Goal: Navigation & Orientation: Find specific page/section

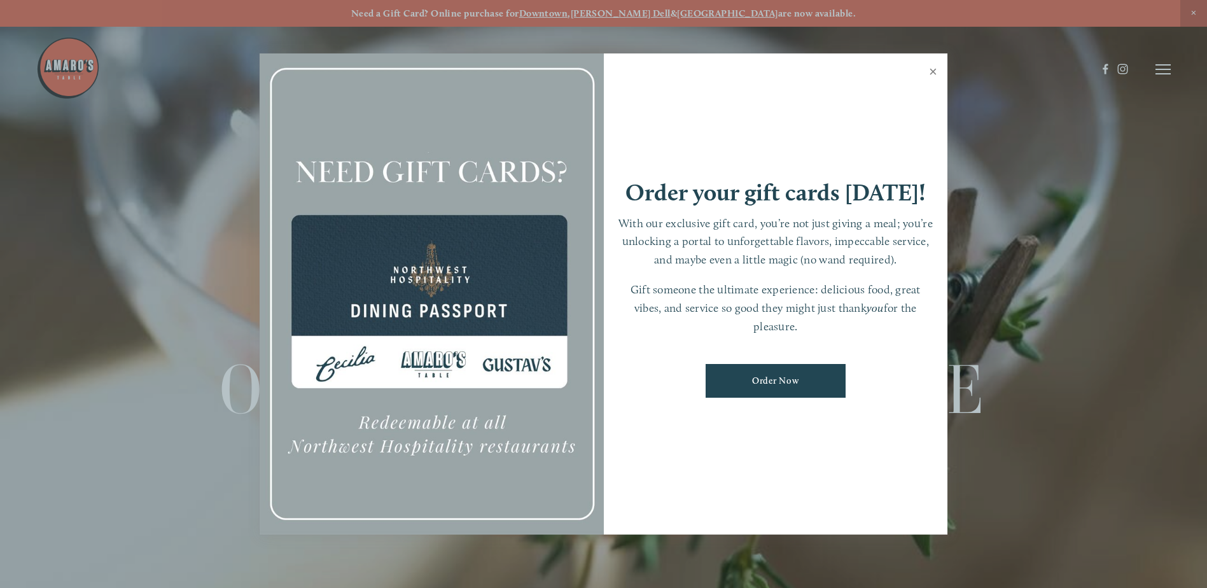
click at [934, 67] on link "Close" at bounding box center [933, 73] width 25 height 36
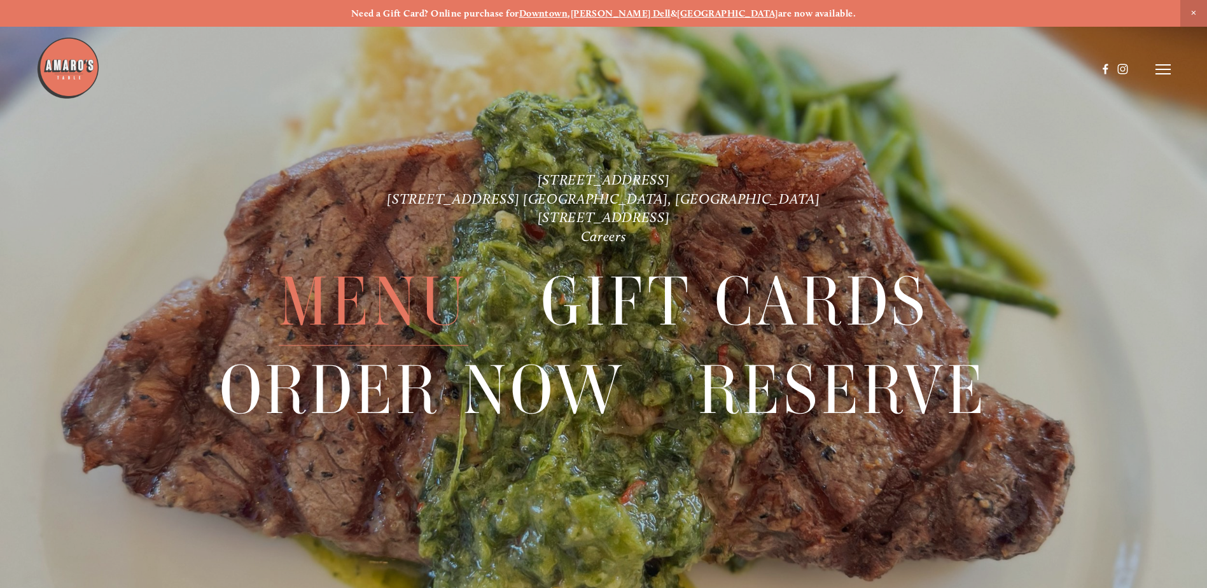
click at [358, 306] on span "Menu" at bounding box center [374, 301] width 190 height 87
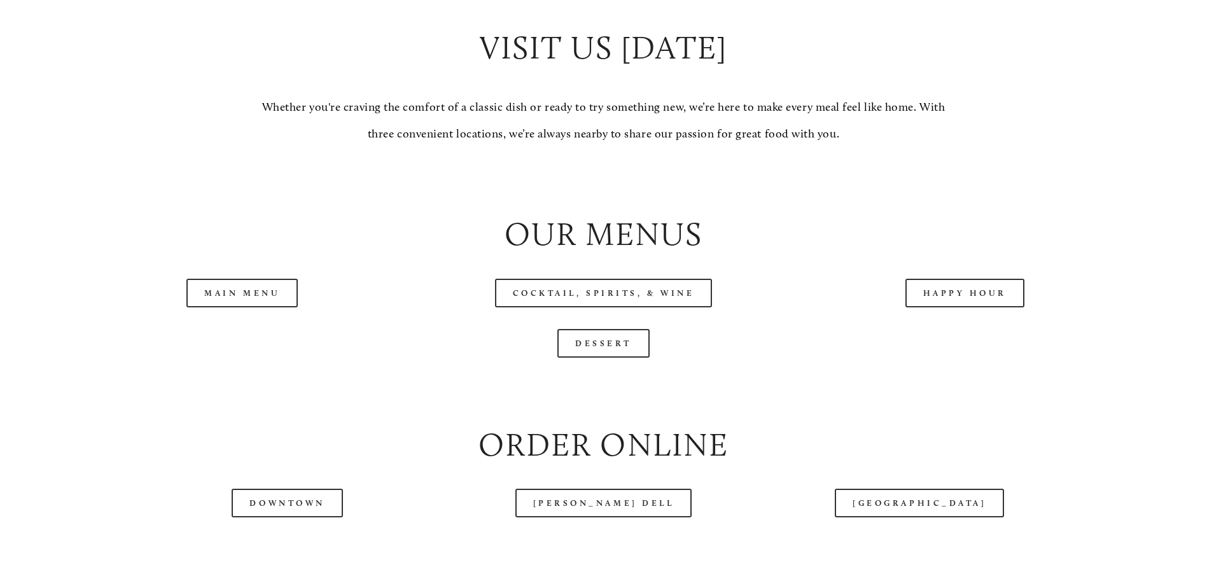
scroll to position [1443, 0]
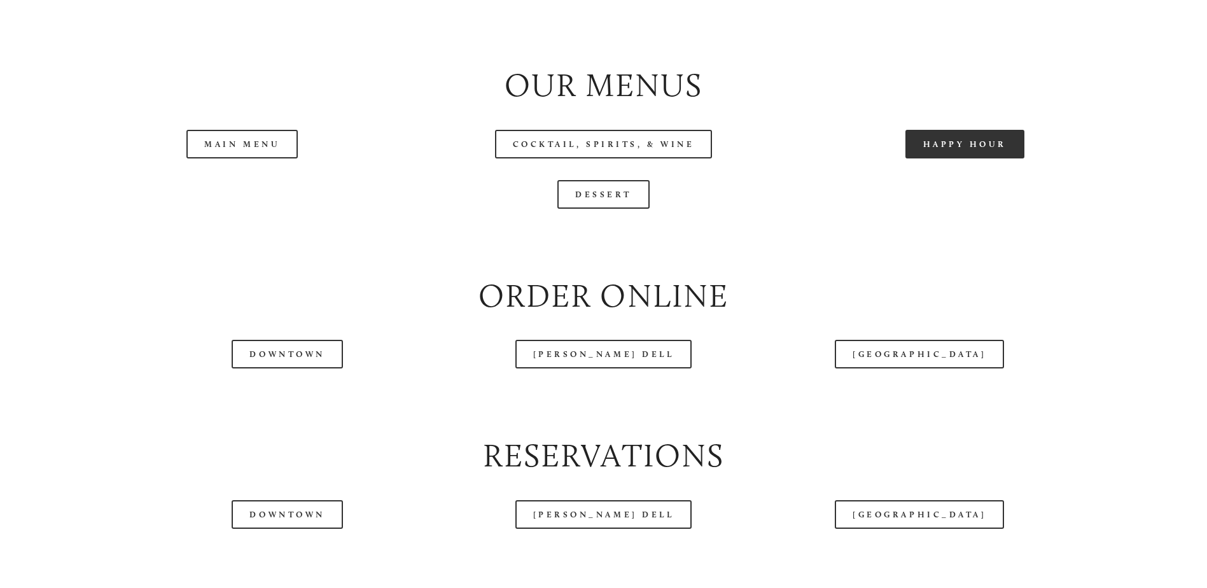
click at [962, 158] on link "Happy Hour" at bounding box center [966, 144] width 120 height 29
